Goal: Task Accomplishment & Management: Use online tool/utility

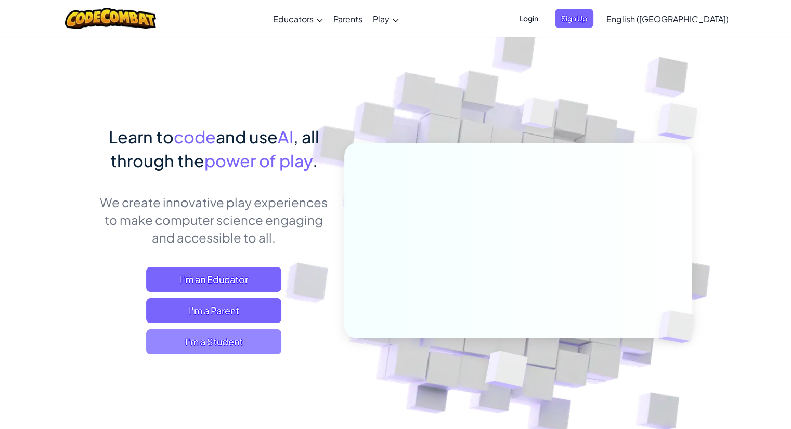
click at [234, 344] on span "I'm a Student" at bounding box center [213, 342] width 135 height 25
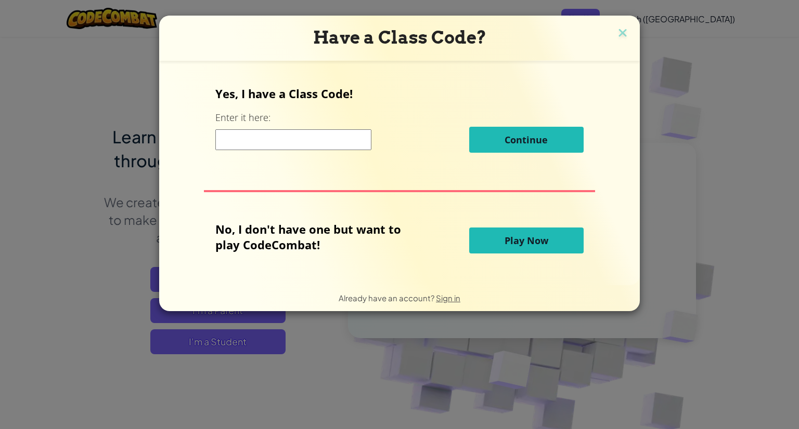
click at [499, 233] on button "Play Now" at bounding box center [526, 241] width 114 height 26
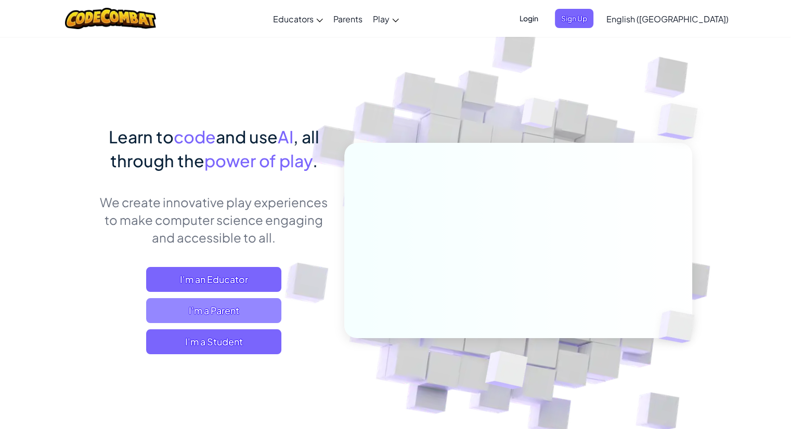
click at [249, 315] on span "I'm a Parent" at bounding box center [213, 310] width 135 height 25
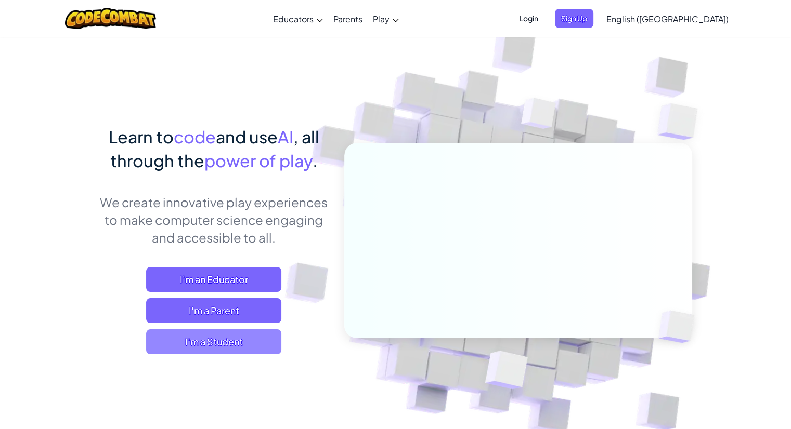
click at [232, 339] on span "I'm a Student" at bounding box center [213, 342] width 135 height 25
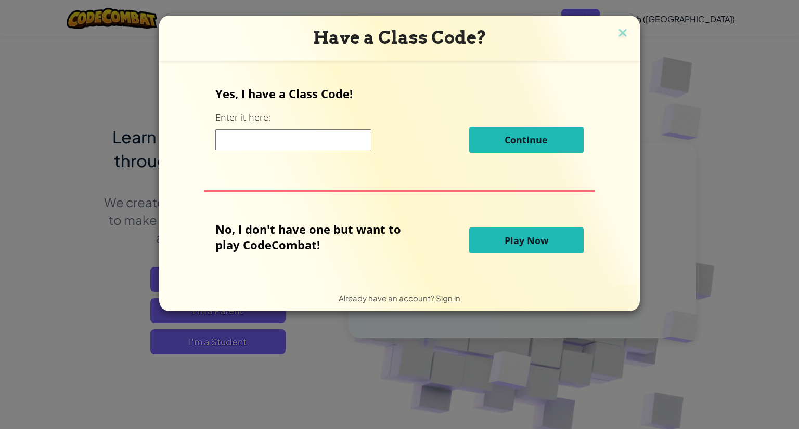
click at [526, 234] on span "Play Now" at bounding box center [526, 240] width 44 height 12
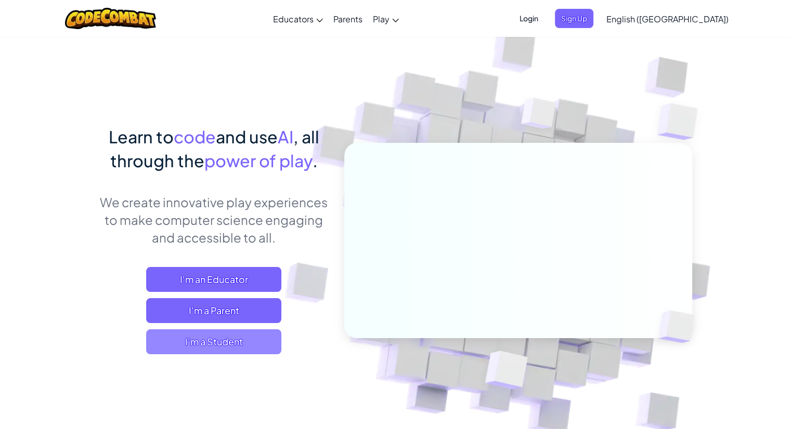
click at [234, 343] on span "I'm a Student" at bounding box center [213, 342] width 135 height 25
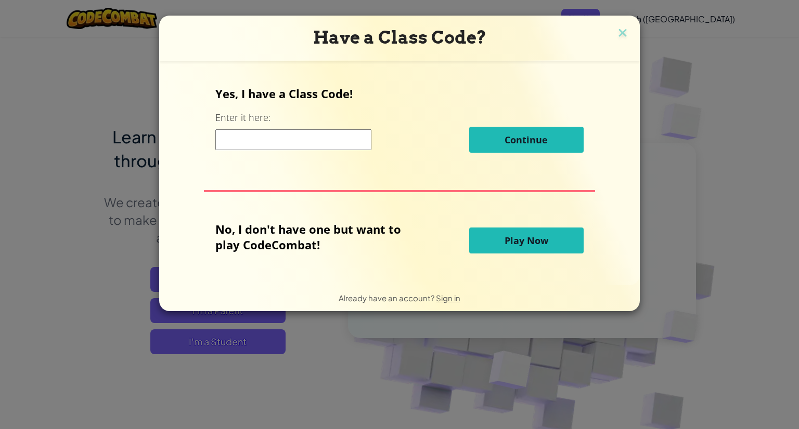
click at [532, 238] on span "Play Now" at bounding box center [526, 240] width 44 height 12
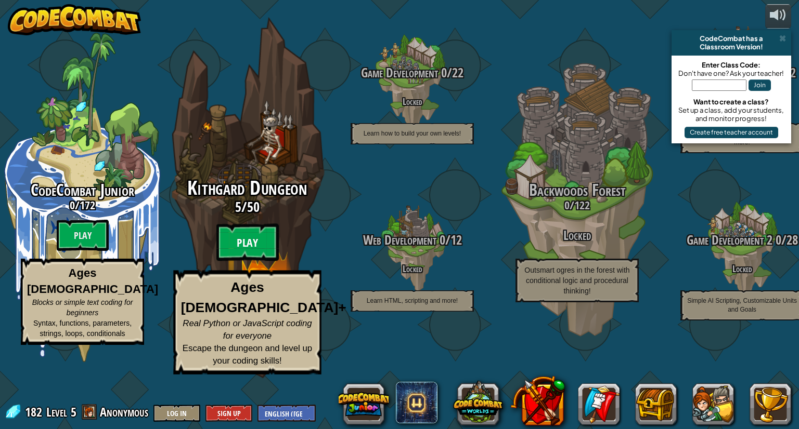
click at [252, 262] on btn "Play" at bounding box center [247, 242] width 62 height 37
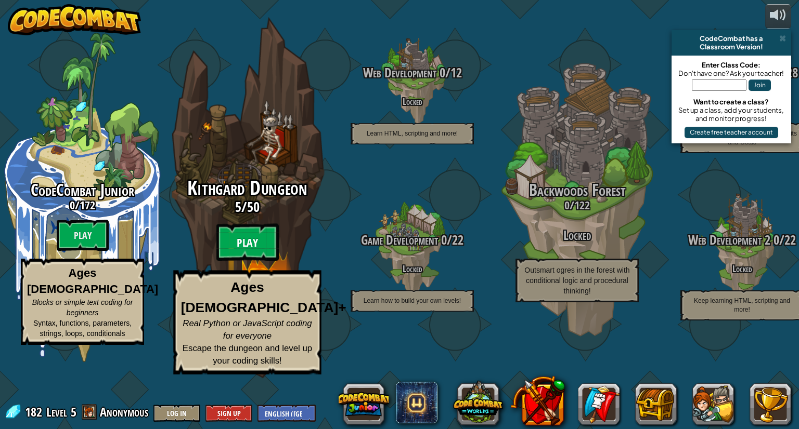
click at [256, 262] on btn "Play" at bounding box center [247, 242] width 62 height 37
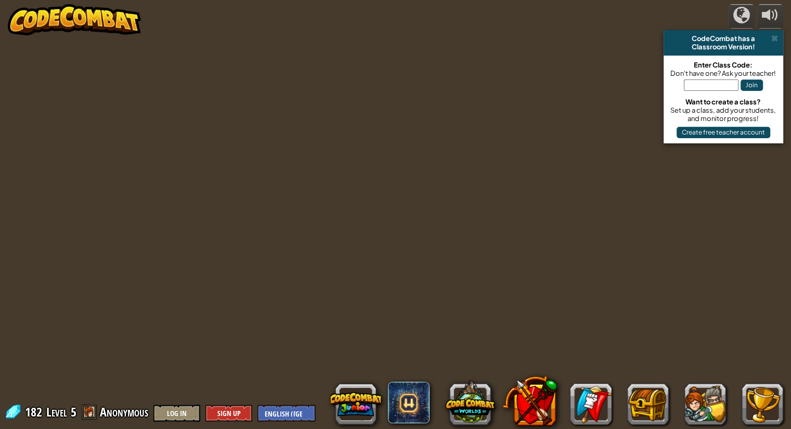
click at [258, 299] on div at bounding box center [399, 214] width 657 height 429
